Goal: Navigation & Orientation: Find specific page/section

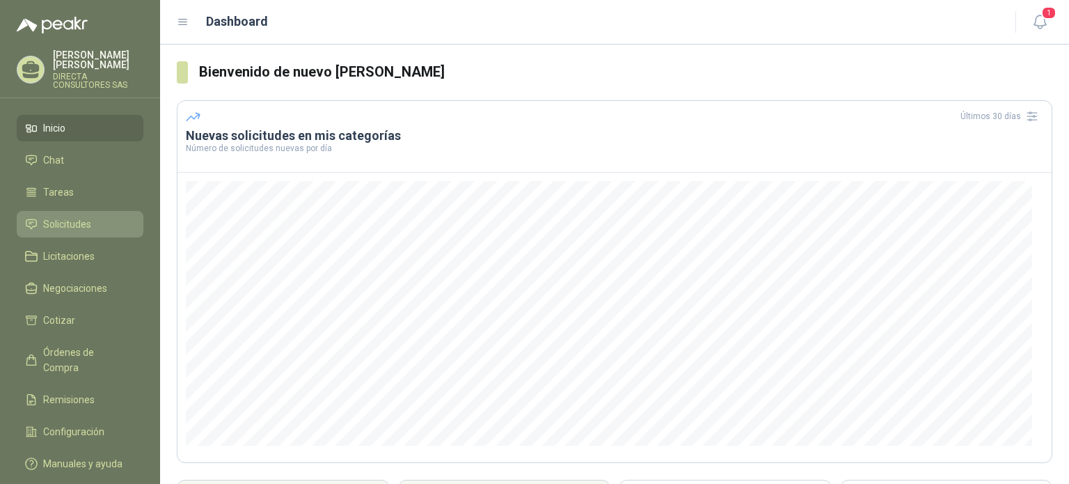
click at [79, 216] on span "Solicitudes" at bounding box center [67, 223] width 48 height 15
